Goal: Ask a question

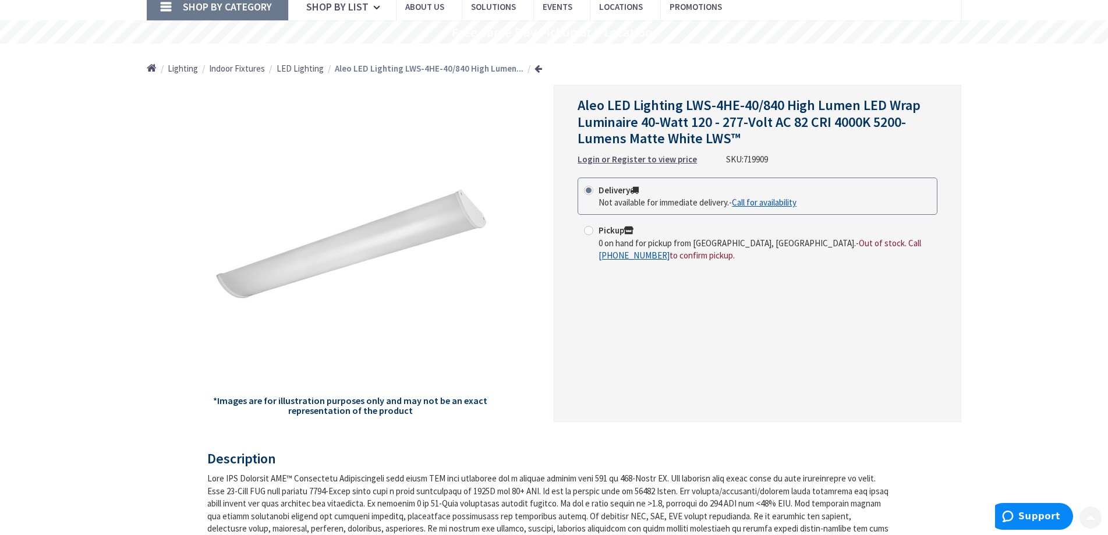
scroll to position [116, 0]
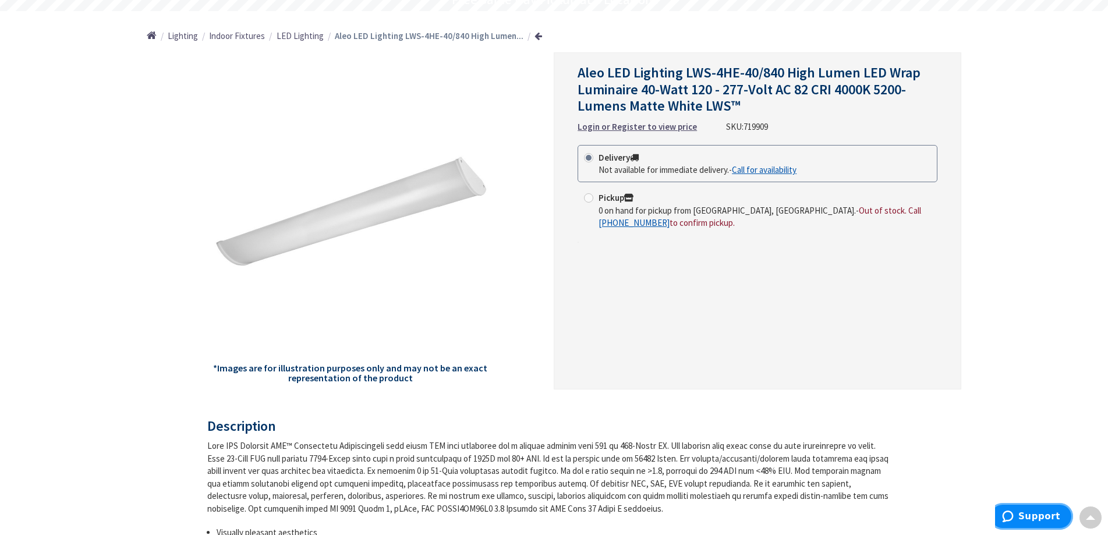
click at [1029, 516] on span "Support" at bounding box center [1039, 516] width 42 height 10
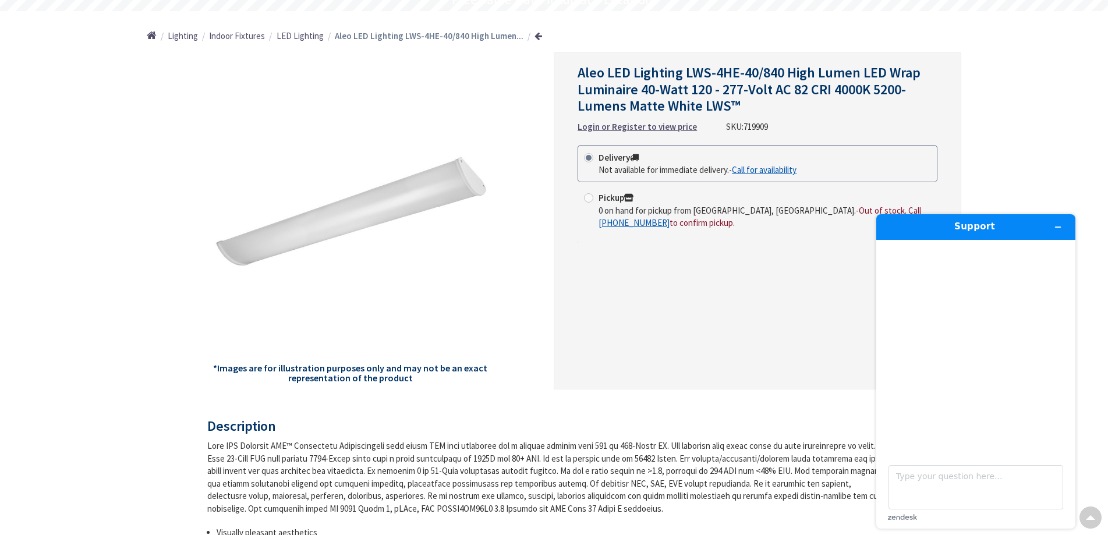
scroll to position [0, 0]
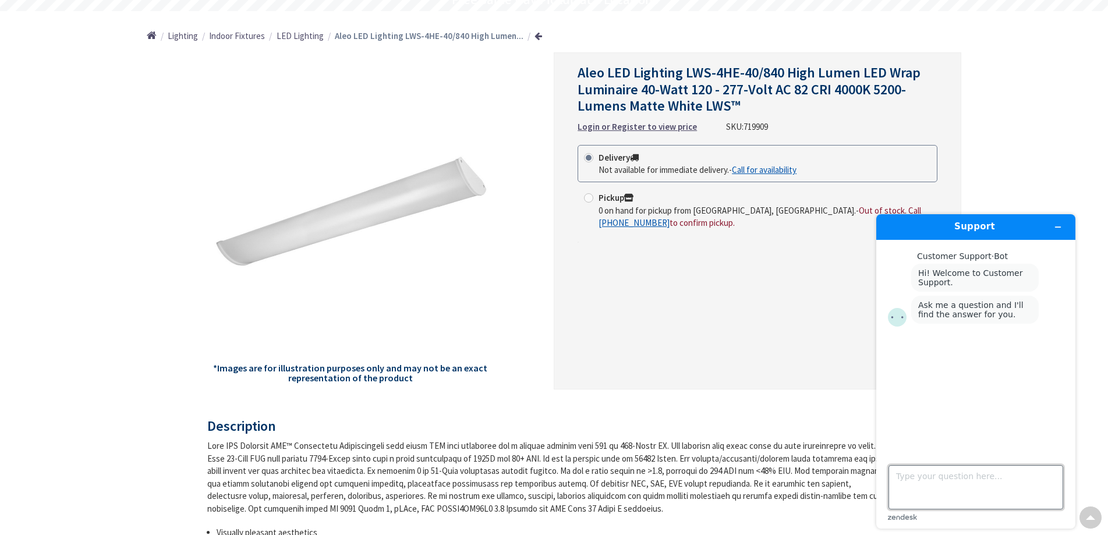
click at [914, 487] on textarea "Type your question here..." at bounding box center [975, 487] width 175 height 44
type textarea "order 4 sku 719909"
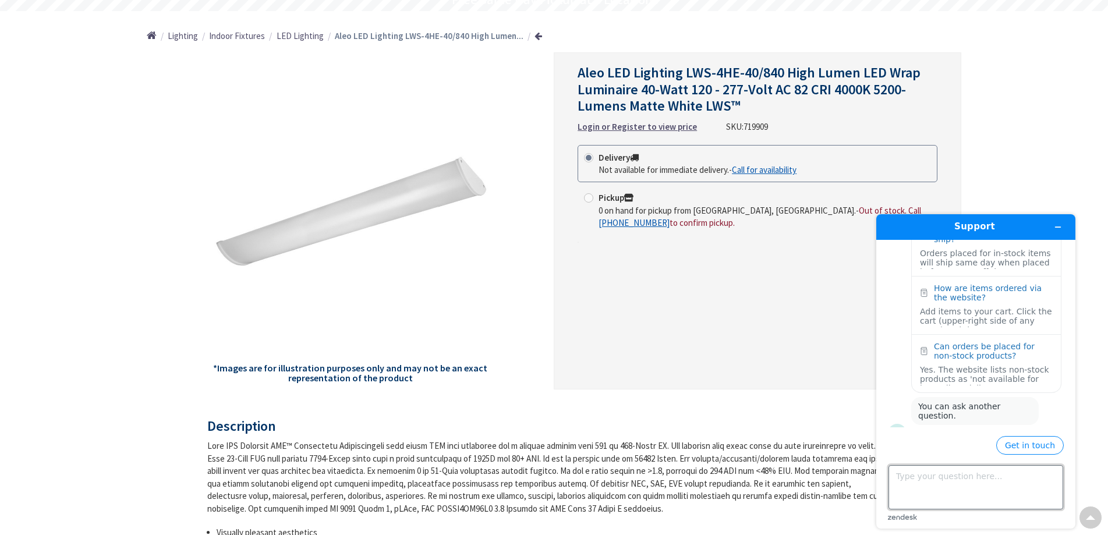
scroll to position [215, 0]
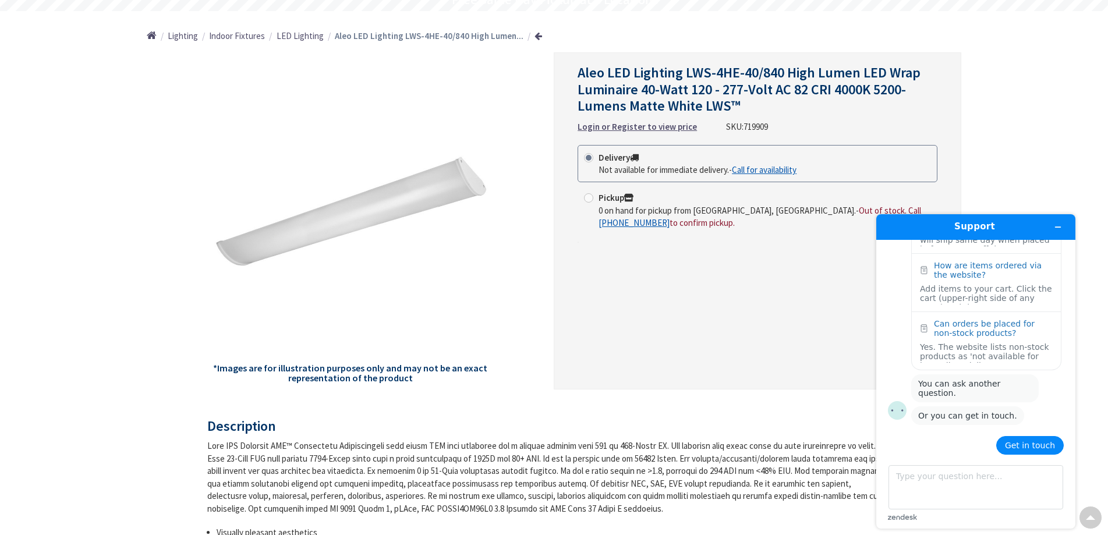
click at [1038, 449] on button "Get in touch" at bounding box center [1030, 445] width 68 height 19
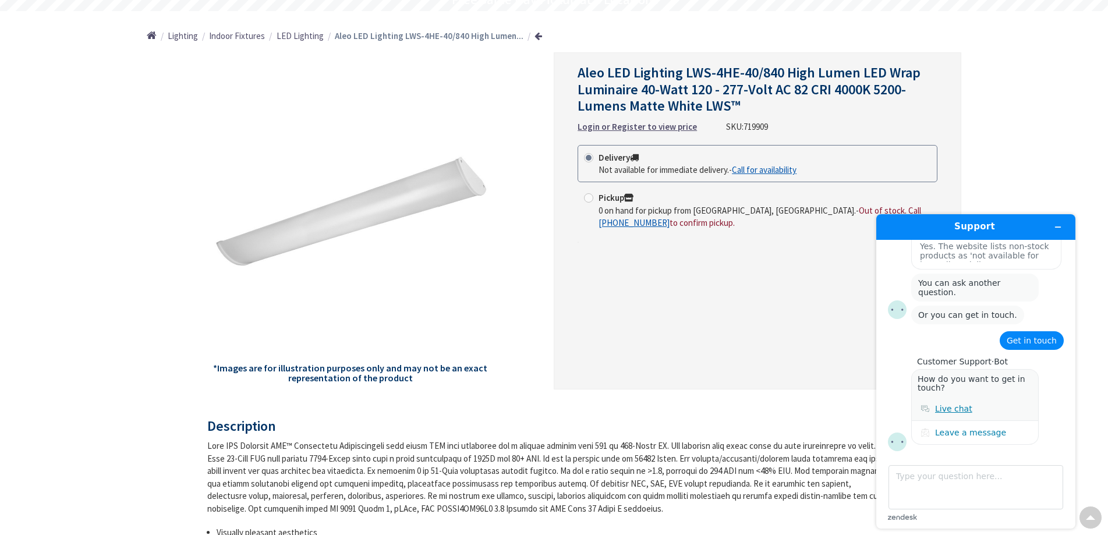
click at [939, 404] on div "Live chat" at bounding box center [953, 408] width 37 height 9
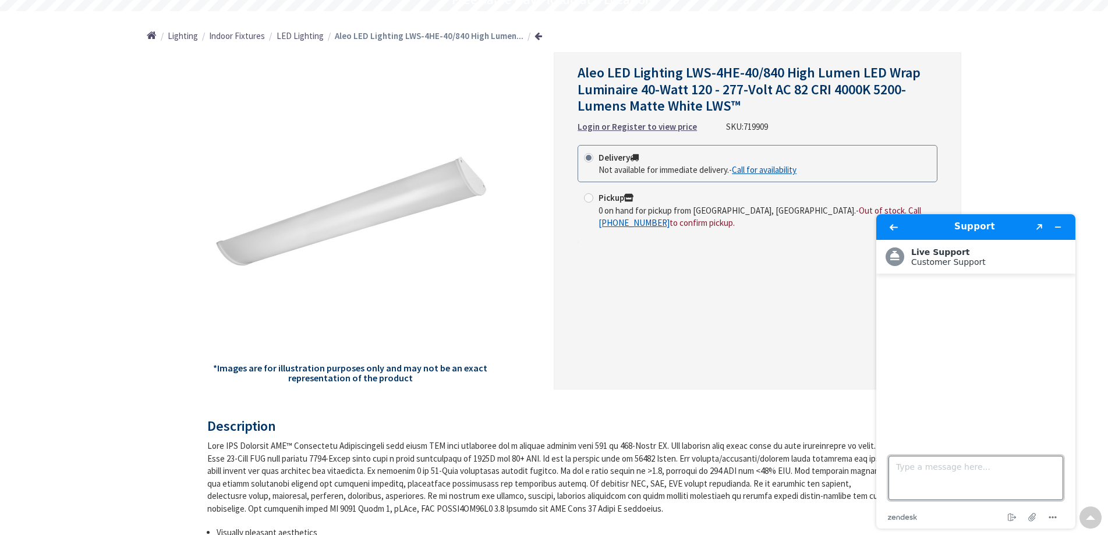
click at [933, 474] on textarea "Type a message here..." at bounding box center [975, 478] width 175 height 44
type textarea "can i order 4 SKU : 719909"
click at [981, 308] on button "Please update your info" at bounding box center [976, 308] width 176 height 9
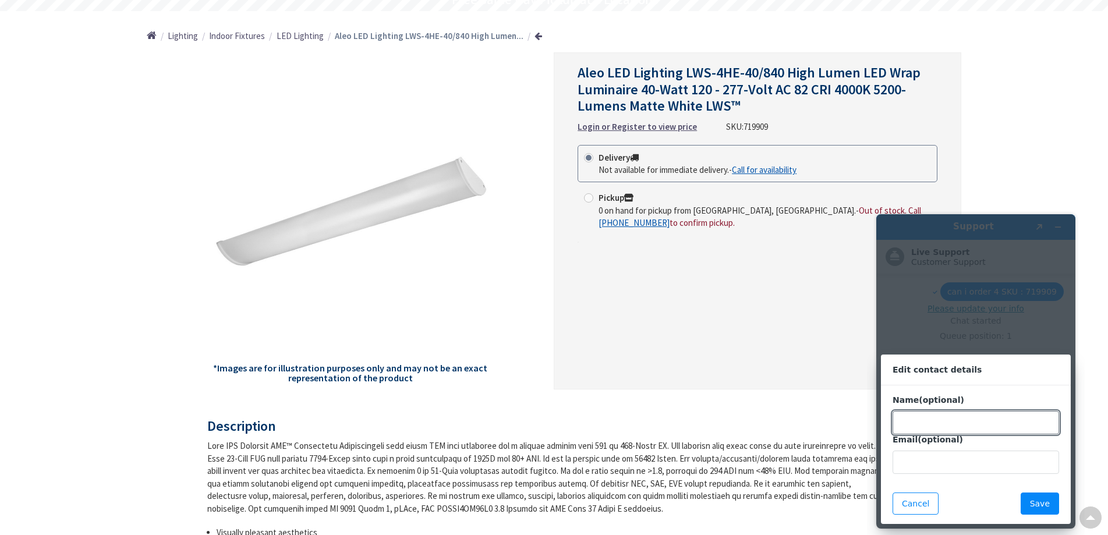
click at [936, 419] on input "Name (optional)" at bounding box center [975, 422] width 166 height 23
type input "m"
type input "Mario"
drag, startPoint x: 903, startPoint y: 474, endPoint x: 911, endPoint y: 474, distance: 8.1
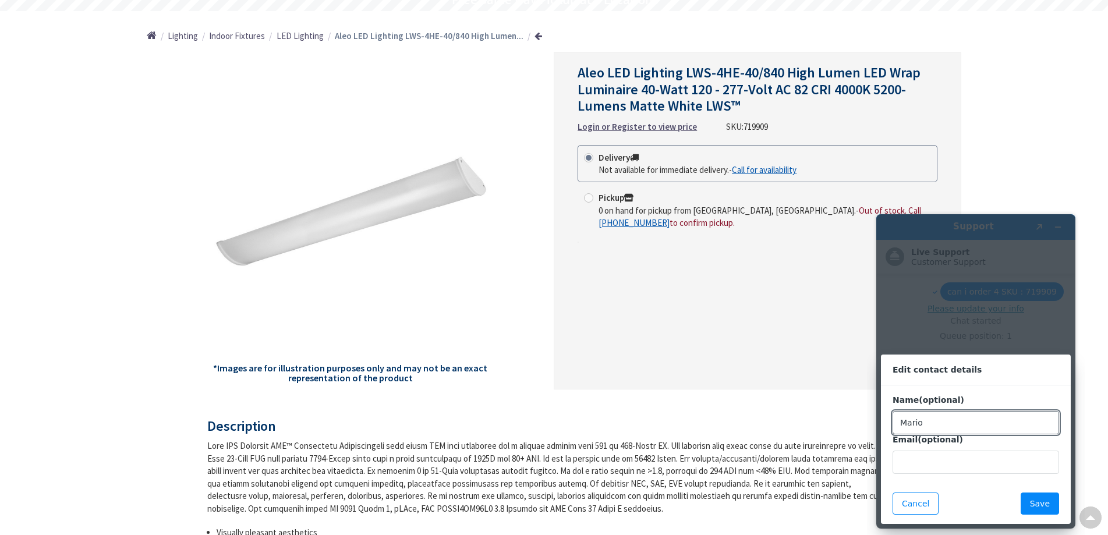
click at [906, 474] on div "Name (optional) Mario Email (optional)" at bounding box center [976, 434] width 190 height 98
click at [918, 470] on input "Email (optional)" at bounding box center [975, 461] width 166 height 23
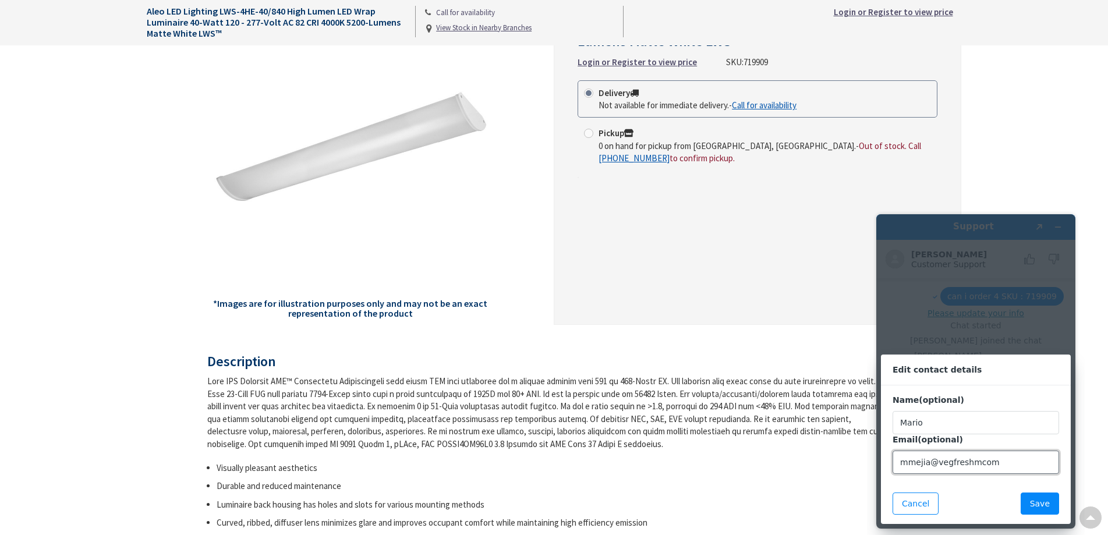
scroll to position [175, 0]
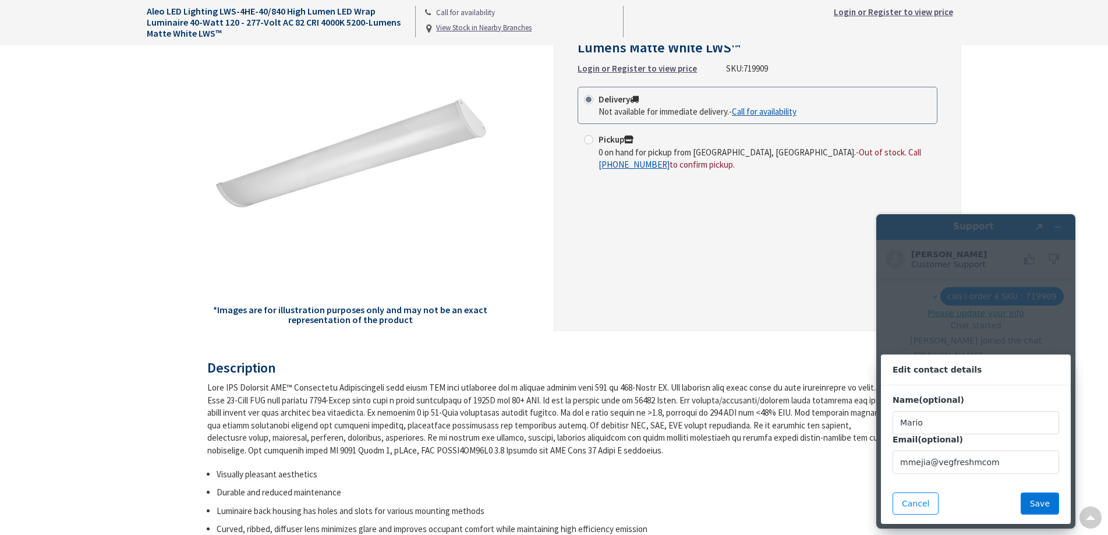
click at [1038, 497] on button "Save" at bounding box center [1039, 503] width 38 height 22
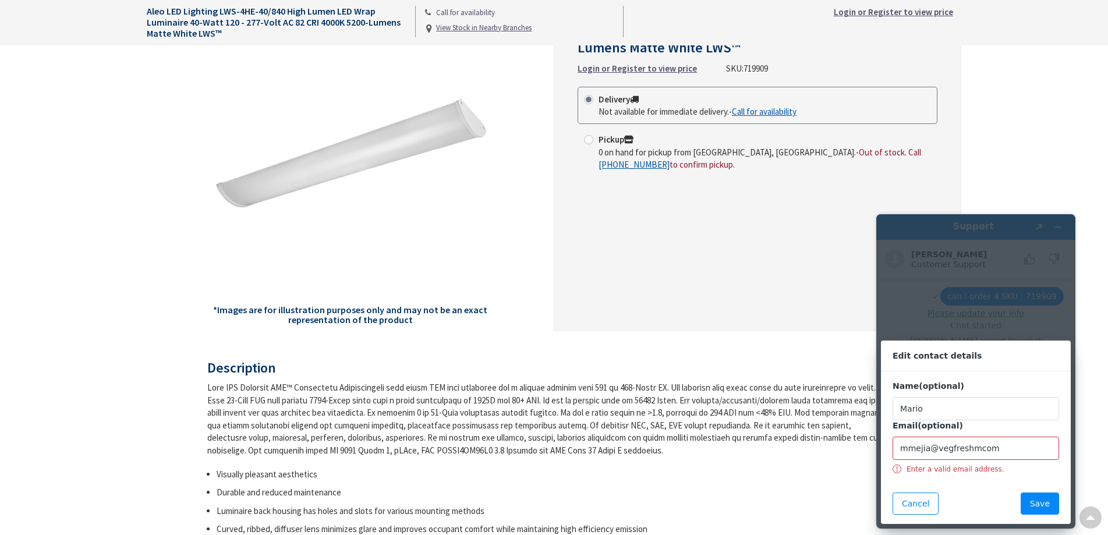
click at [973, 450] on input "mmejia@vegfreshmcom" at bounding box center [975, 448] width 166 height 23
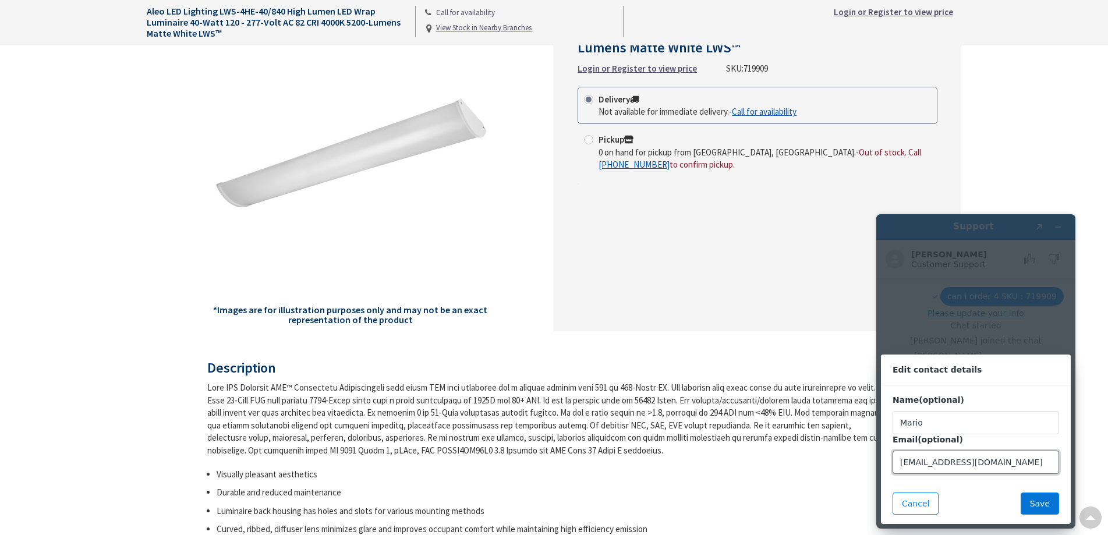
type input "[EMAIL_ADDRESS][DOMAIN_NAME]"
click at [1041, 502] on button "Save" at bounding box center [1039, 503] width 38 height 22
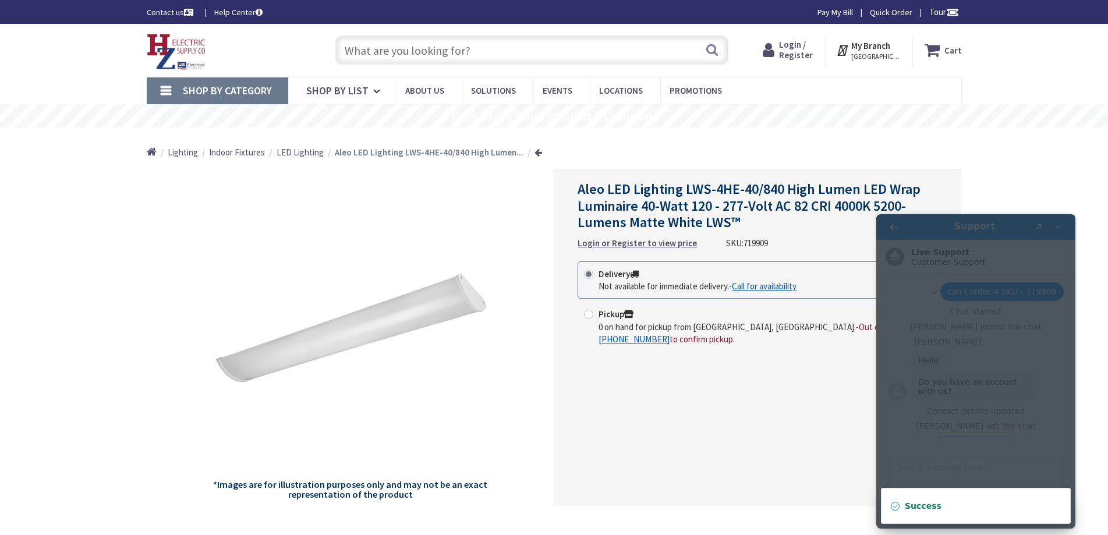
scroll to position [48, 0]
